Goal: Task Accomplishment & Management: Use online tool/utility

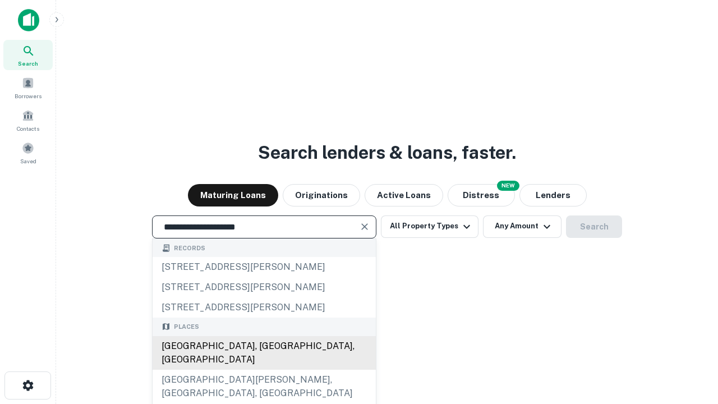
click at [264, 370] on div "[GEOGRAPHIC_DATA], [GEOGRAPHIC_DATA], [GEOGRAPHIC_DATA]" at bounding box center [264, 353] width 223 height 34
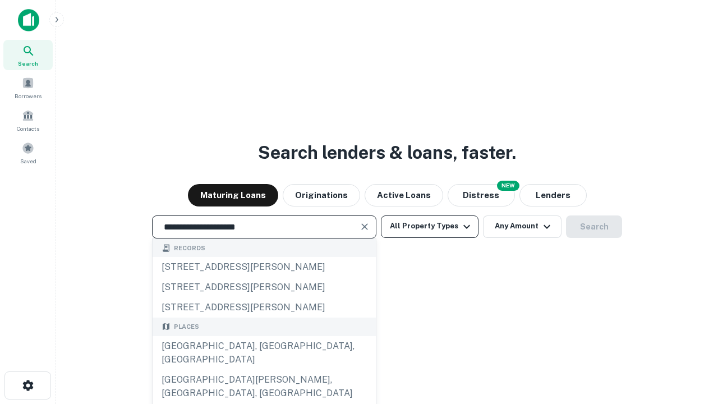
type input "**********"
click at [430, 226] on button "All Property Types" at bounding box center [430, 226] width 98 height 22
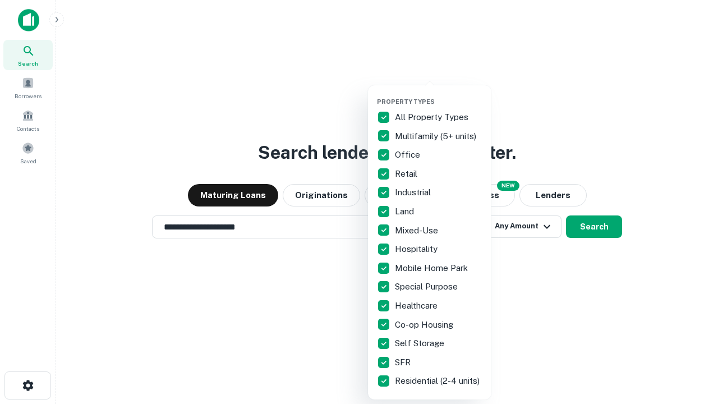
click at [439, 94] on button "button" at bounding box center [438, 94] width 123 height 1
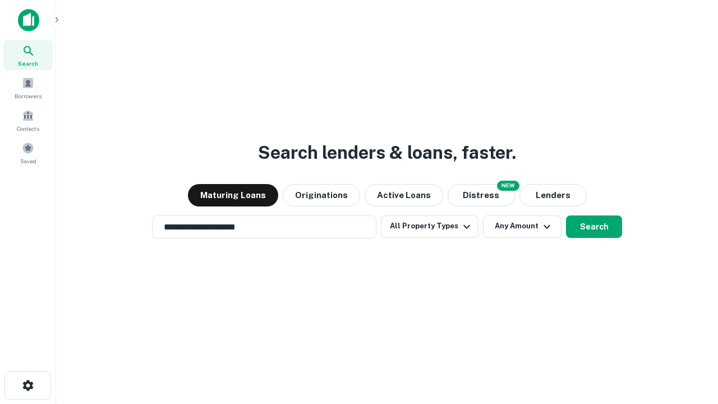
scroll to position [17, 0]
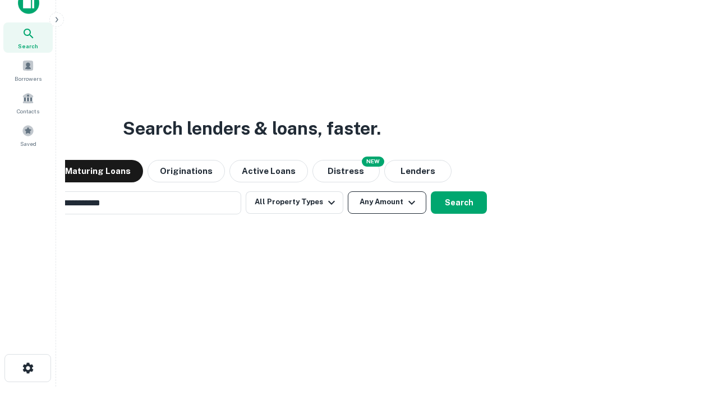
click at [348, 191] on button "Any Amount" at bounding box center [387, 202] width 79 height 22
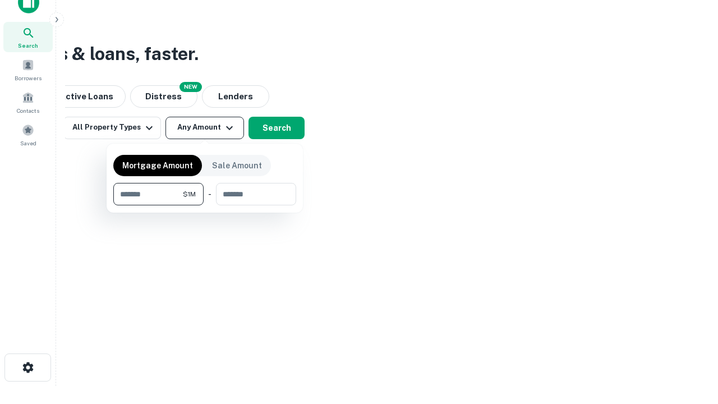
type input "*******"
click at [205, 205] on button "button" at bounding box center [204, 205] width 183 height 1
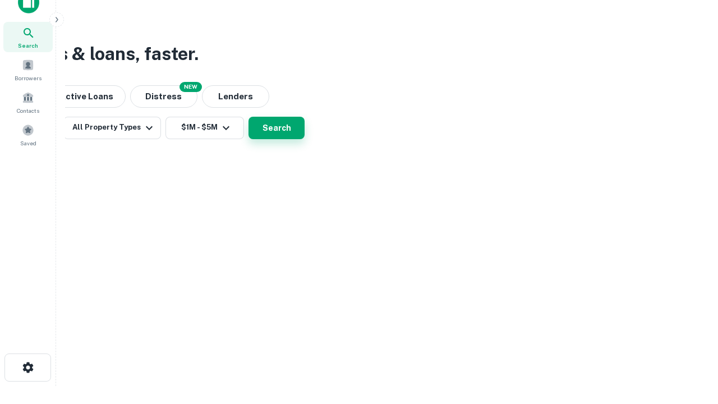
click at [305, 139] on button "Search" at bounding box center [277, 128] width 56 height 22
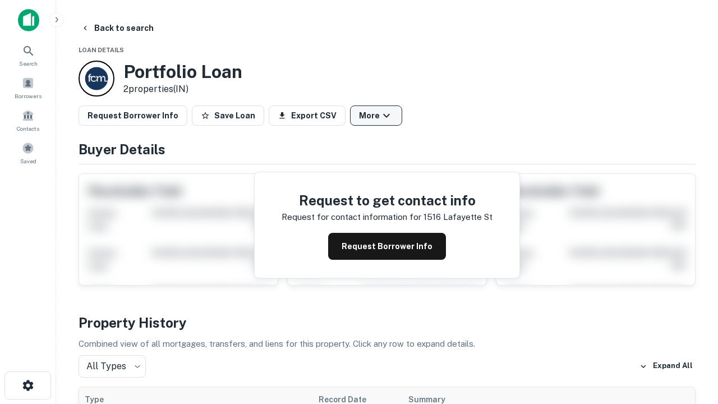
click at [376, 116] on button "More" at bounding box center [376, 115] width 52 height 20
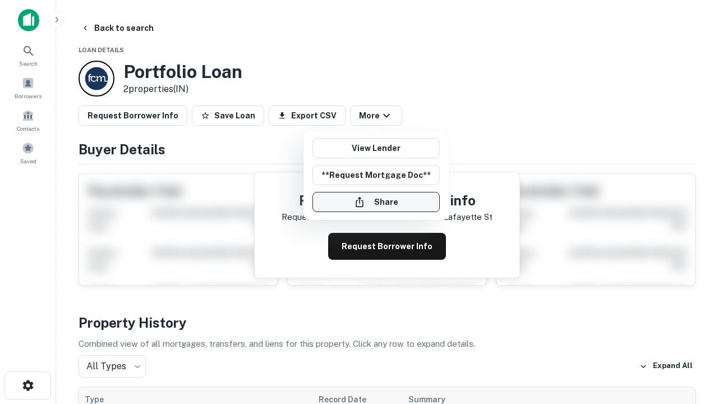
click at [376, 202] on button "Share" at bounding box center [376, 202] width 127 height 20
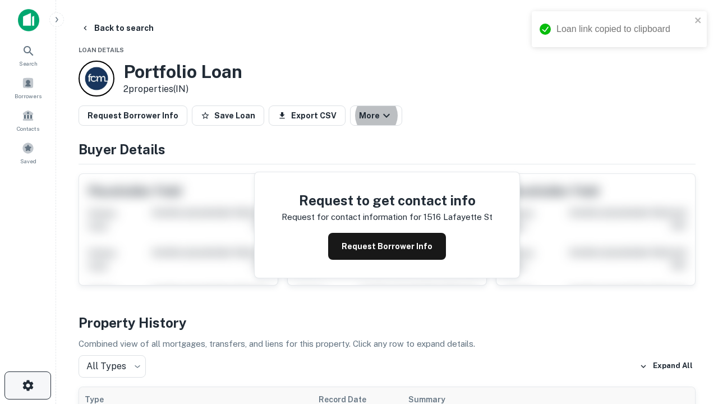
click at [27, 386] on icon "button" at bounding box center [27, 385] width 13 height 13
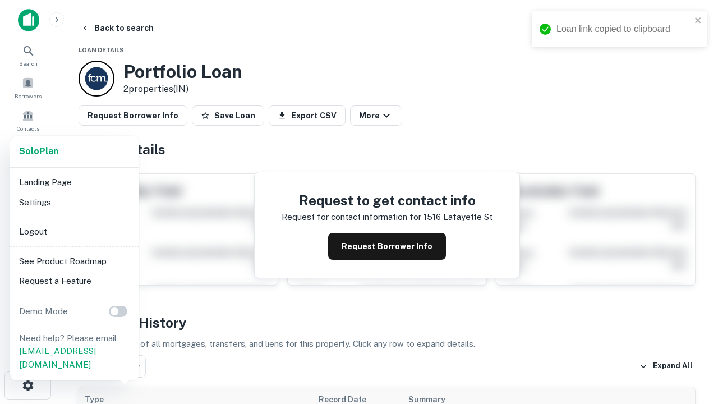
click at [74, 231] on li "Logout" at bounding box center [75, 232] width 120 height 20
